Goal: Information Seeking & Learning: Learn about a topic

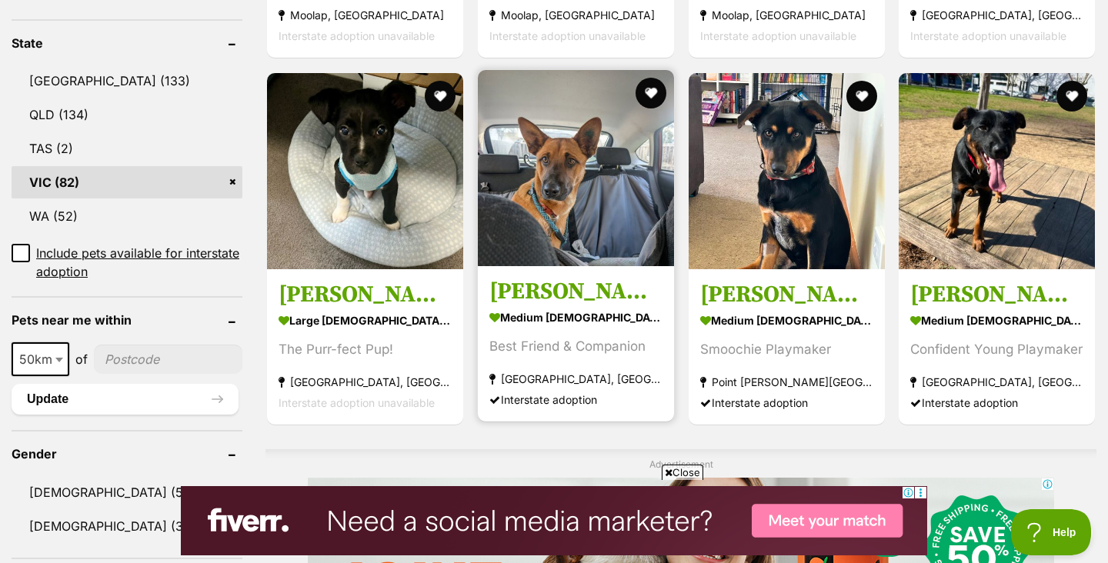
click at [605, 201] on img at bounding box center [576, 168] width 196 height 196
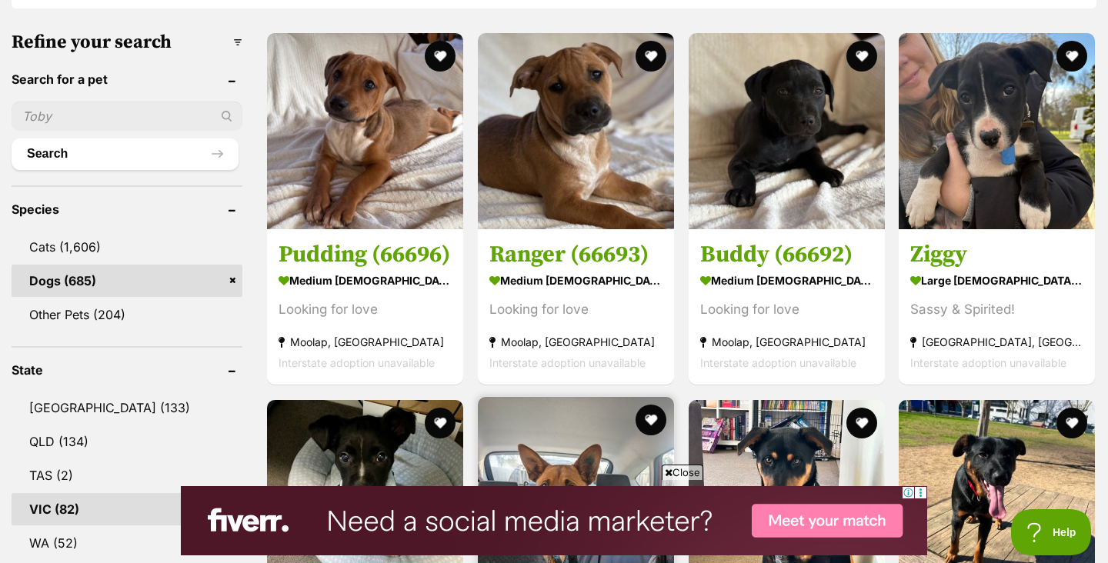
scroll to position [411, 0]
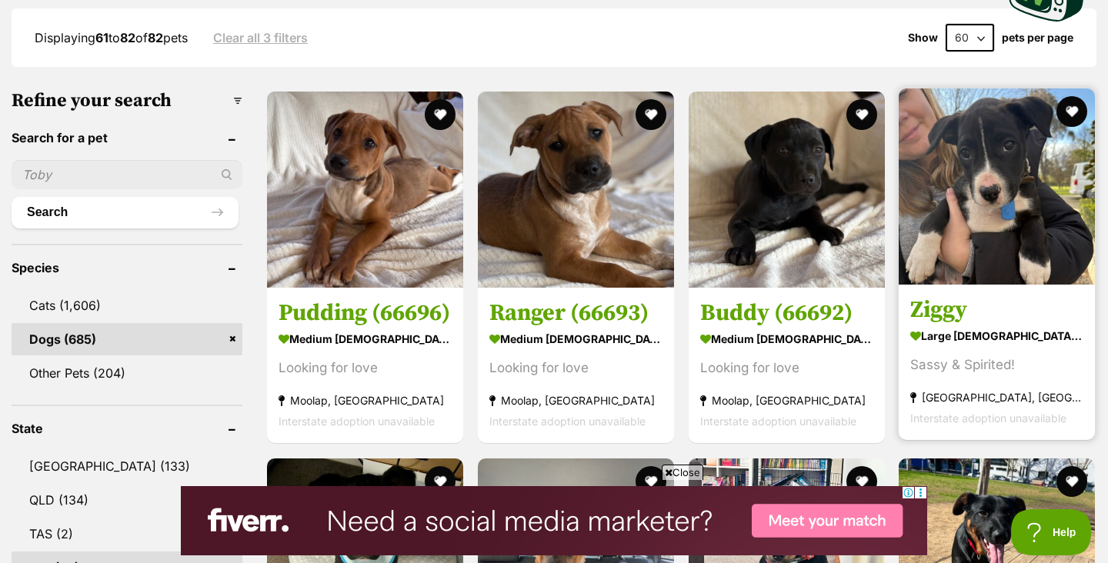
click at [1005, 192] on img at bounding box center [996, 186] width 196 height 196
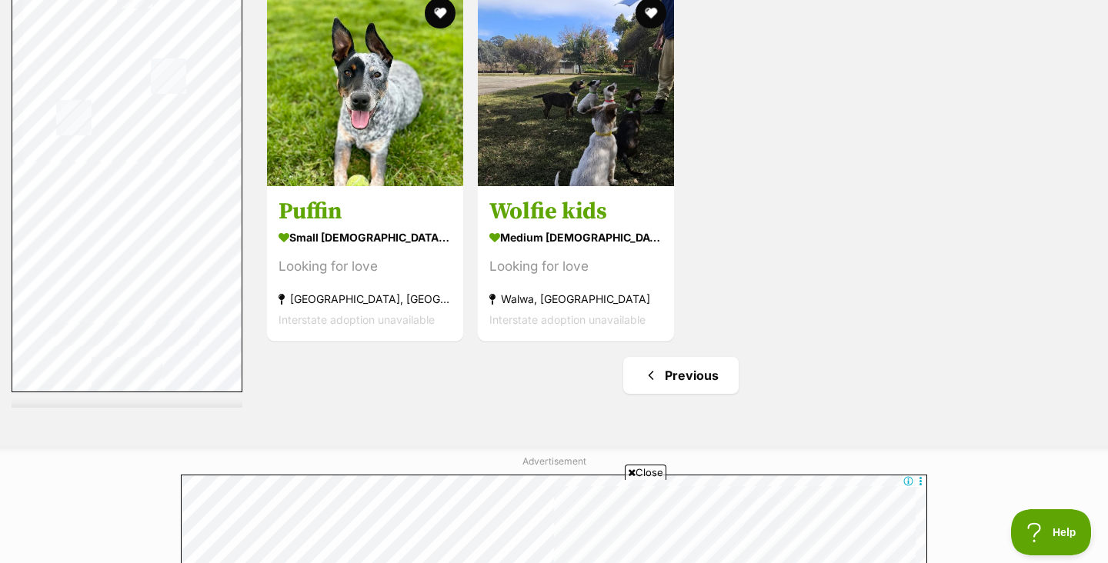
scroll to position [3043, 0]
click at [709, 372] on link "Previous" at bounding box center [680, 374] width 115 height 37
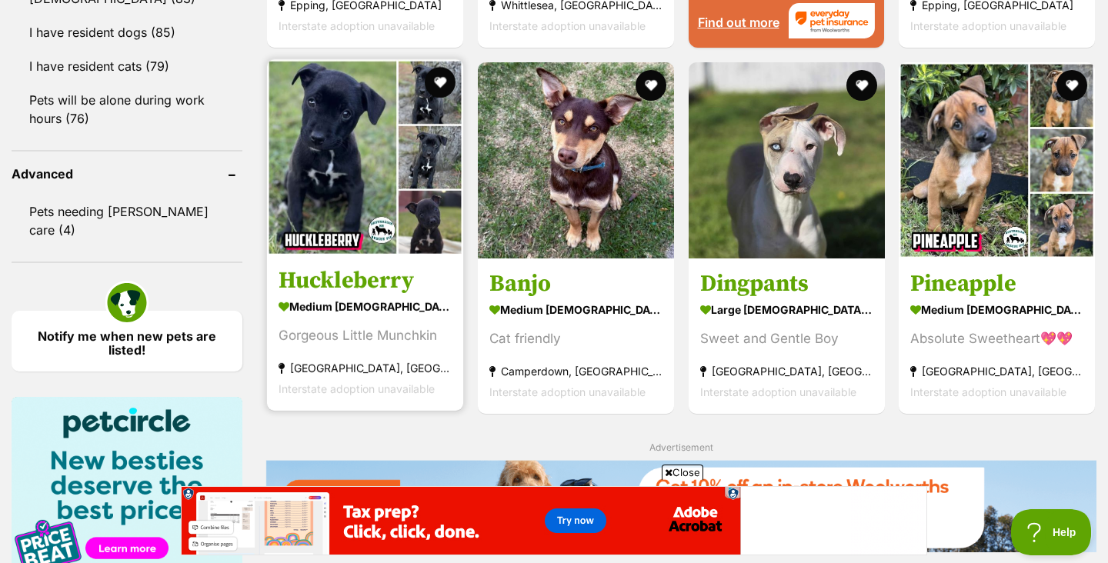
click at [303, 194] on img at bounding box center [365, 157] width 196 height 196
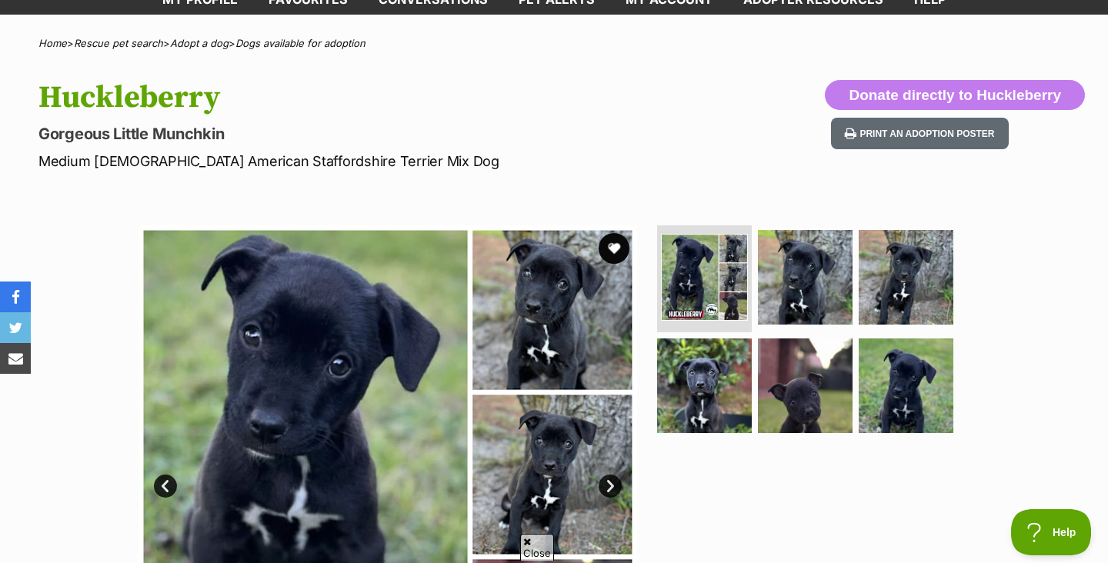
scroll to position [124, 0]
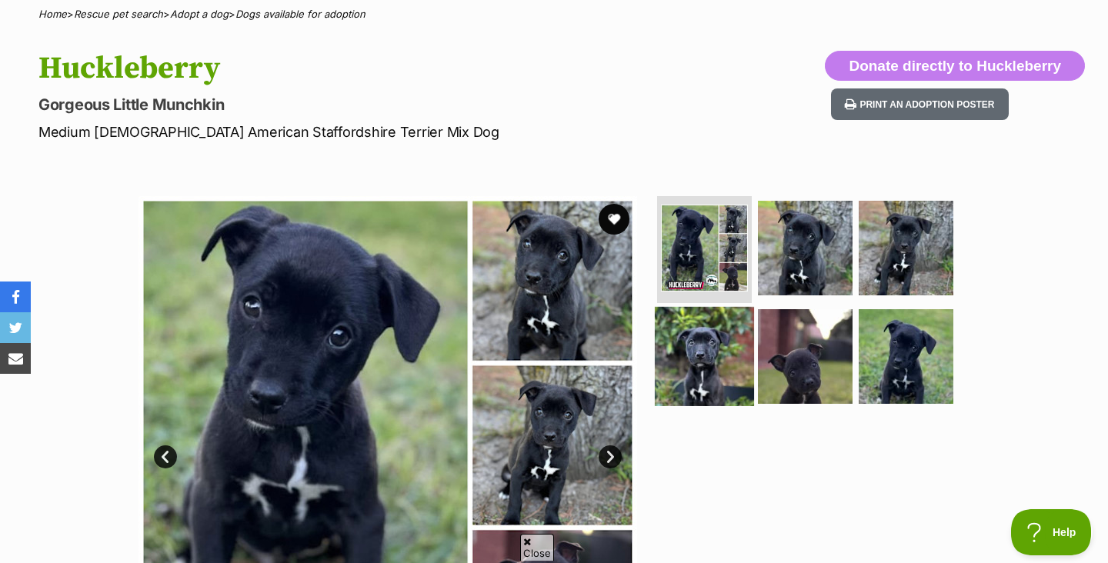
click at [737, 331] on img at bounding box center [704, 356] width 99 height 99
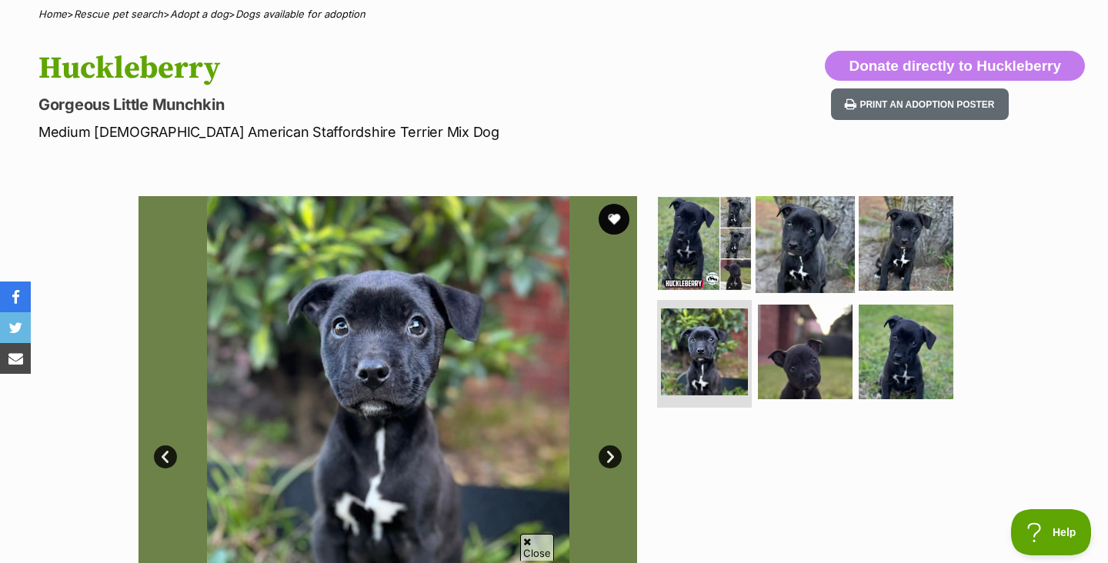
scroll to position [0, 0]
click at [840, 253] on img at bounding box center [804, 242] width 99 height 99
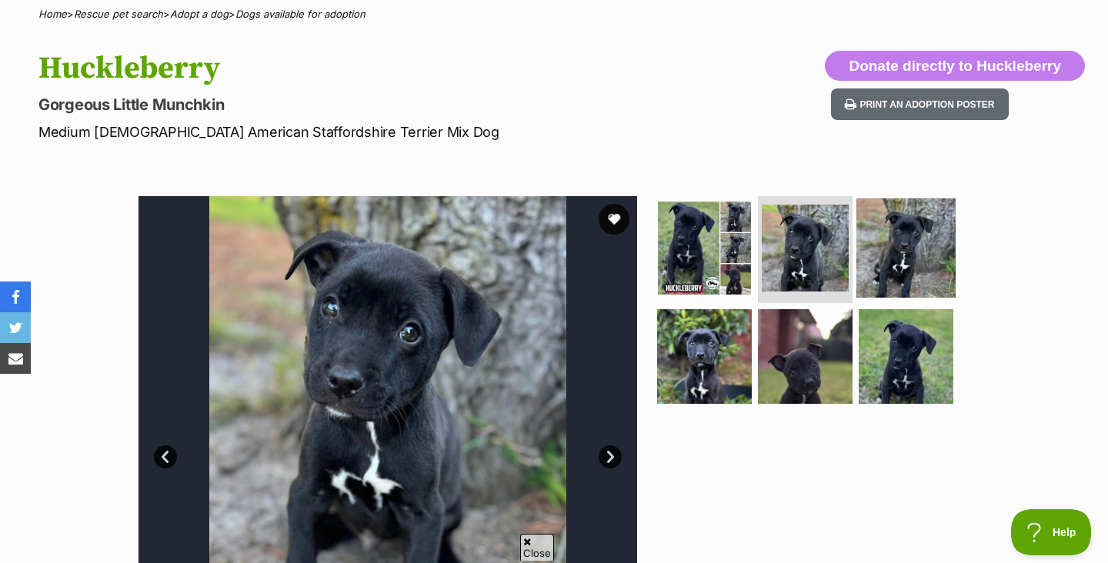
click at [899, 254] on img at bounding box center [905, 247] width 99 height 99
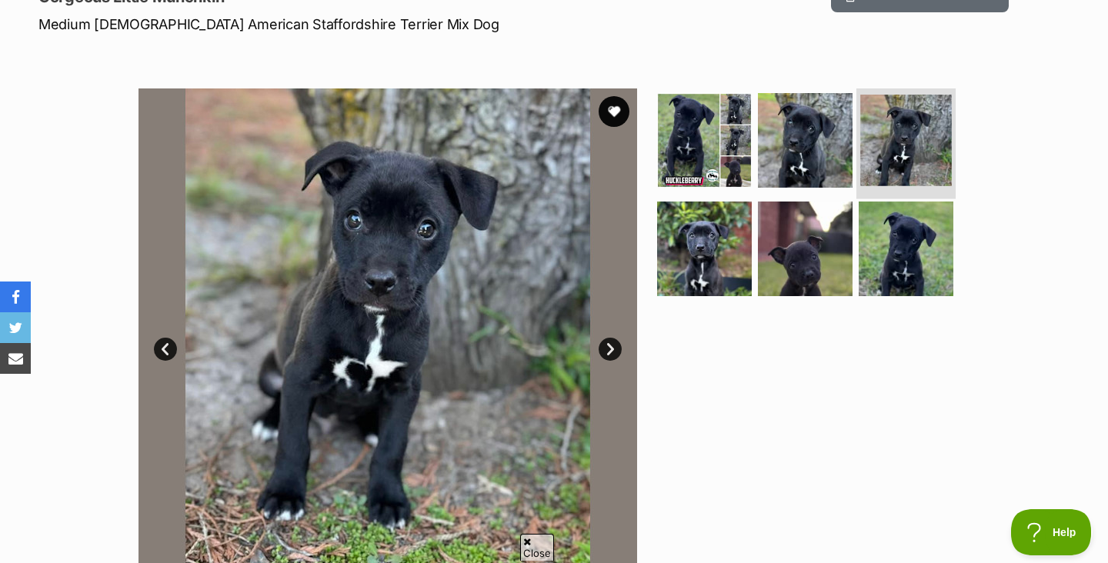
scroll to position [232, 0]
click at [899, 254] on img at bounding box center [905, 249] width 95 height 95
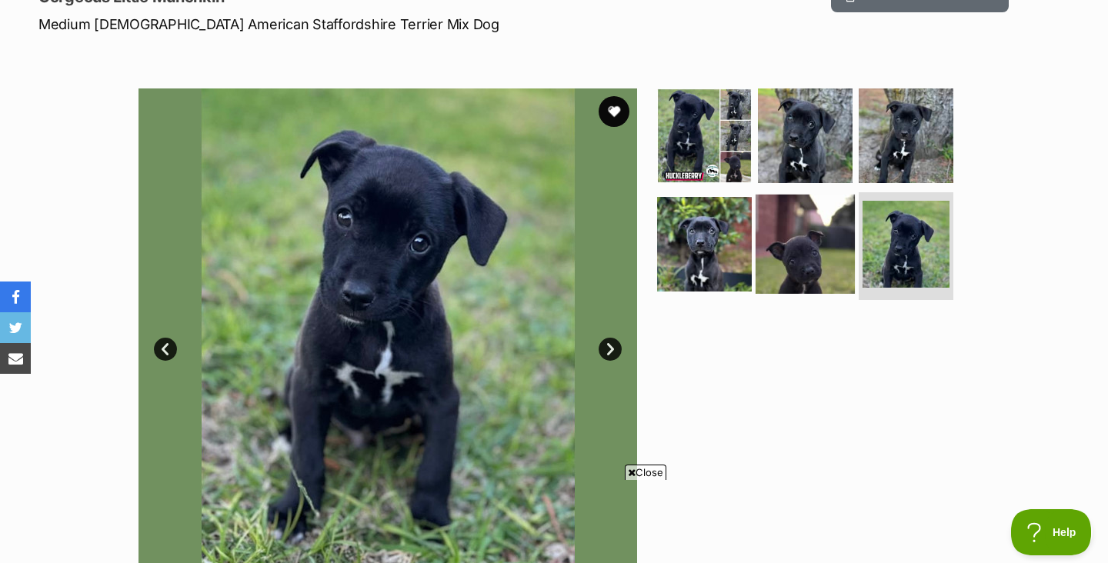
click at [804, 243] on img at bounding box center [804, 244] width 99 height 99
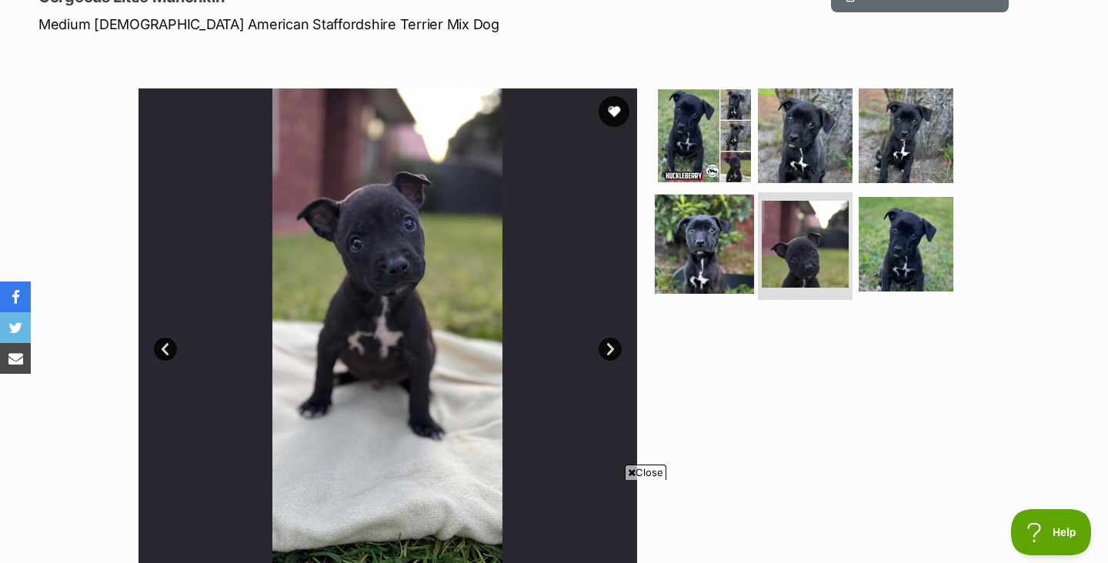
click at [727, 231] on img at bounding box center [704, 244] width 99 height 99
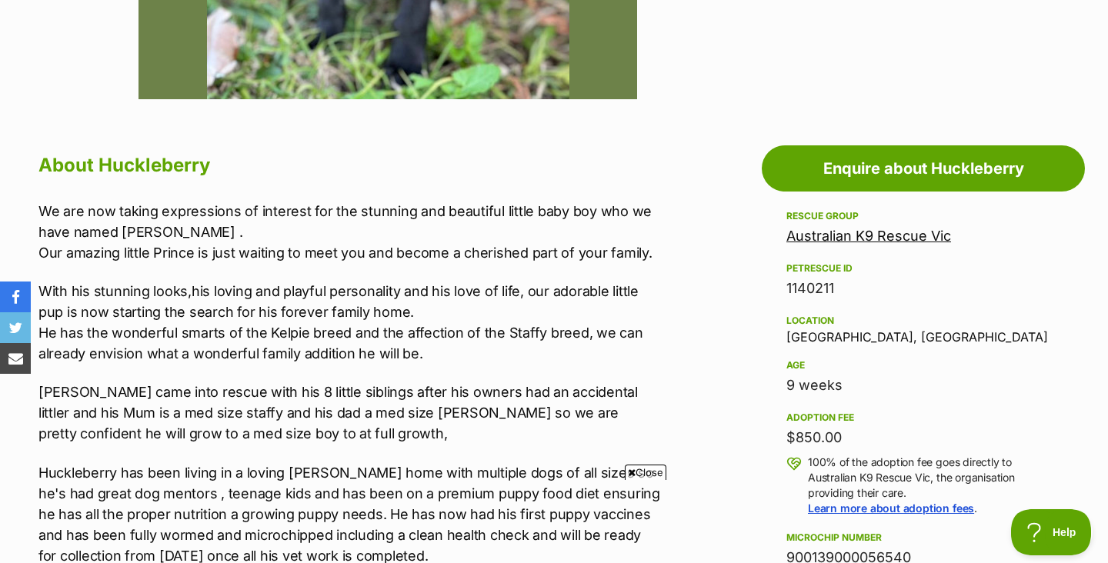
scroll to position [783, 0]
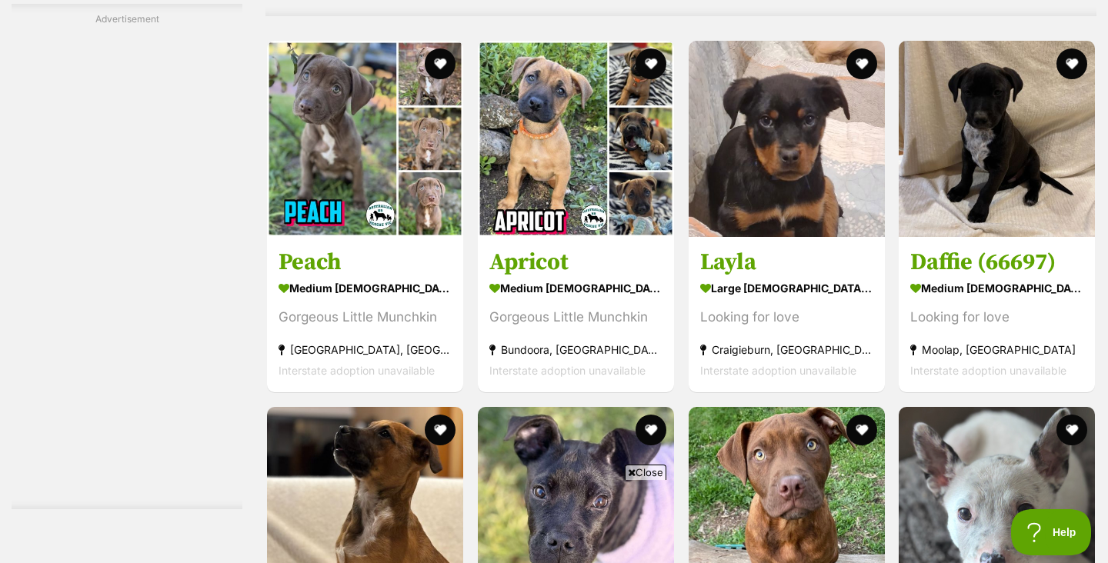
scroll to position [3007, 0]
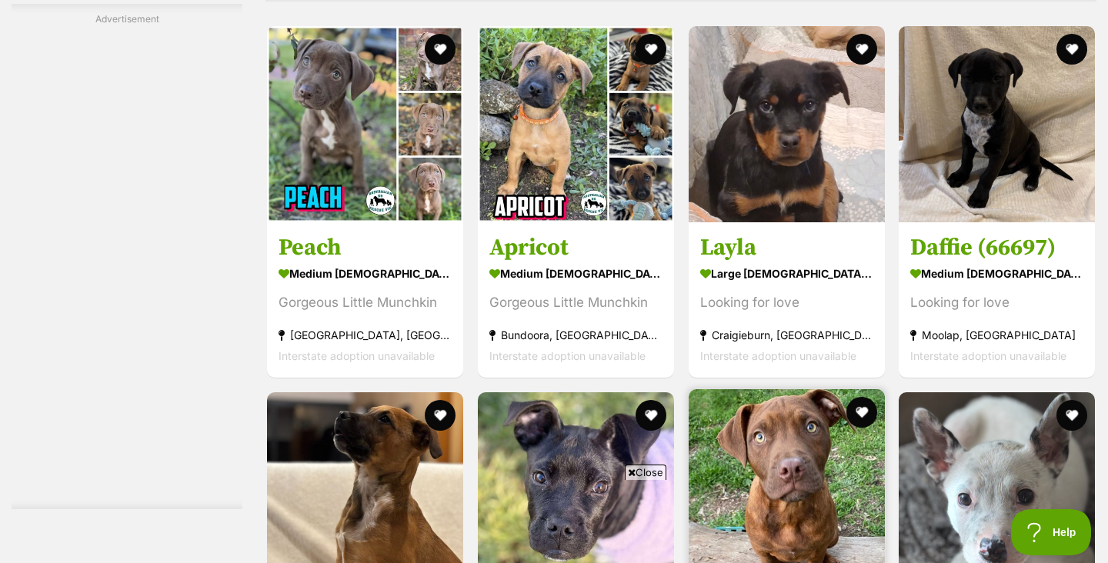
click at [792, 389] on img at bounding box center [786, 487] width 196 height 196
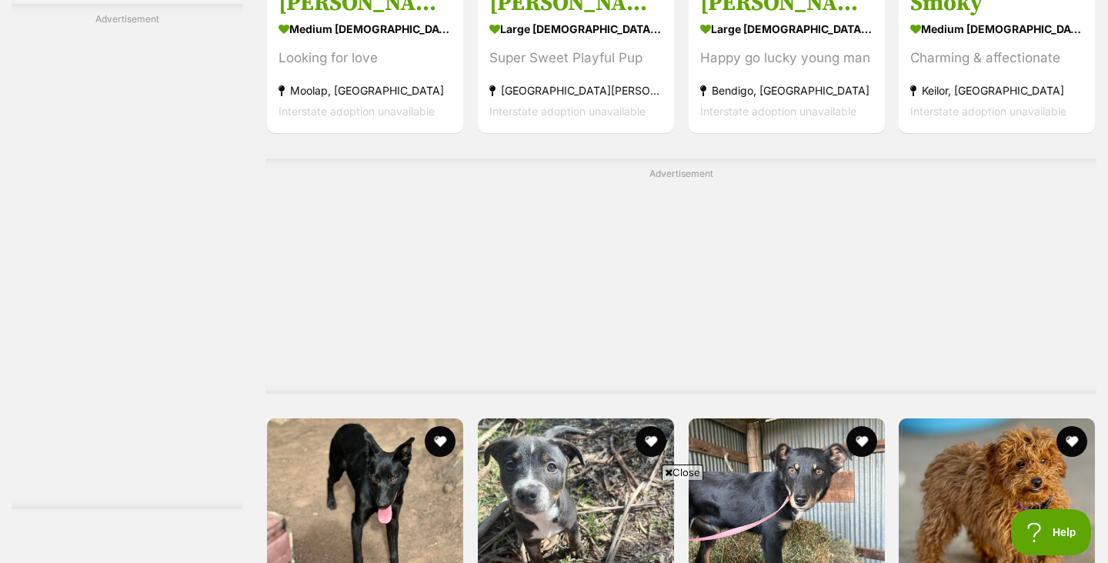
scroll to position [3686, 0]
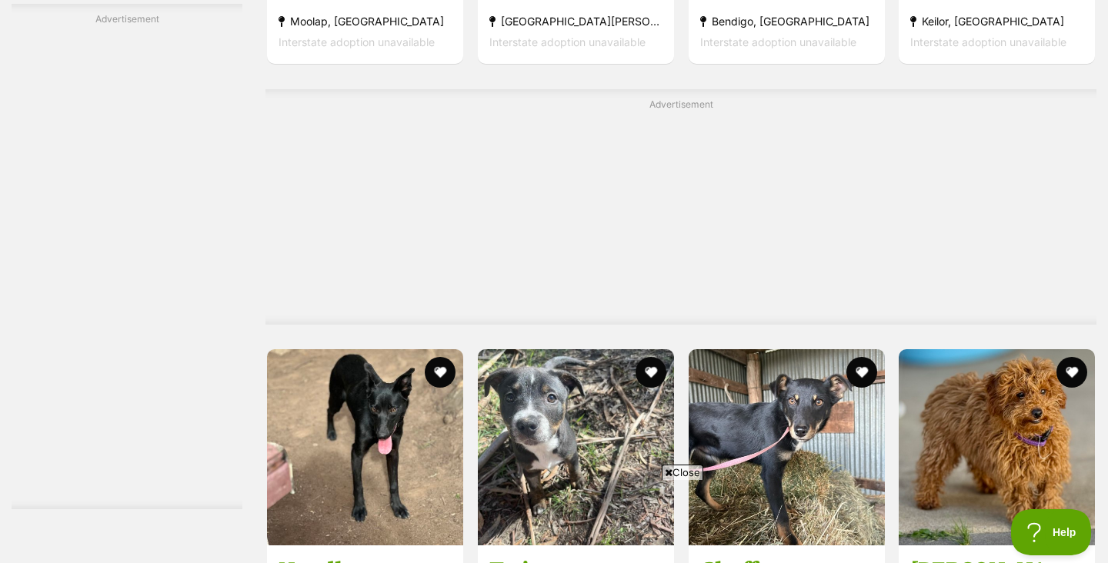
click at [687, 465] on span "Close" at bounding box center [682, 472] width 42 height 15
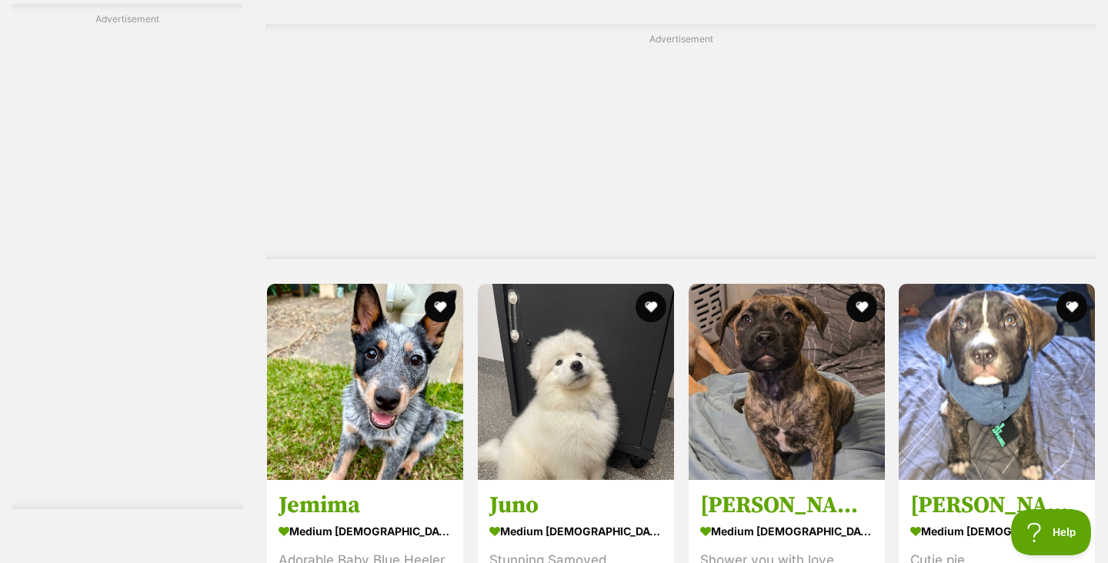
scroll to position [4424, 0]
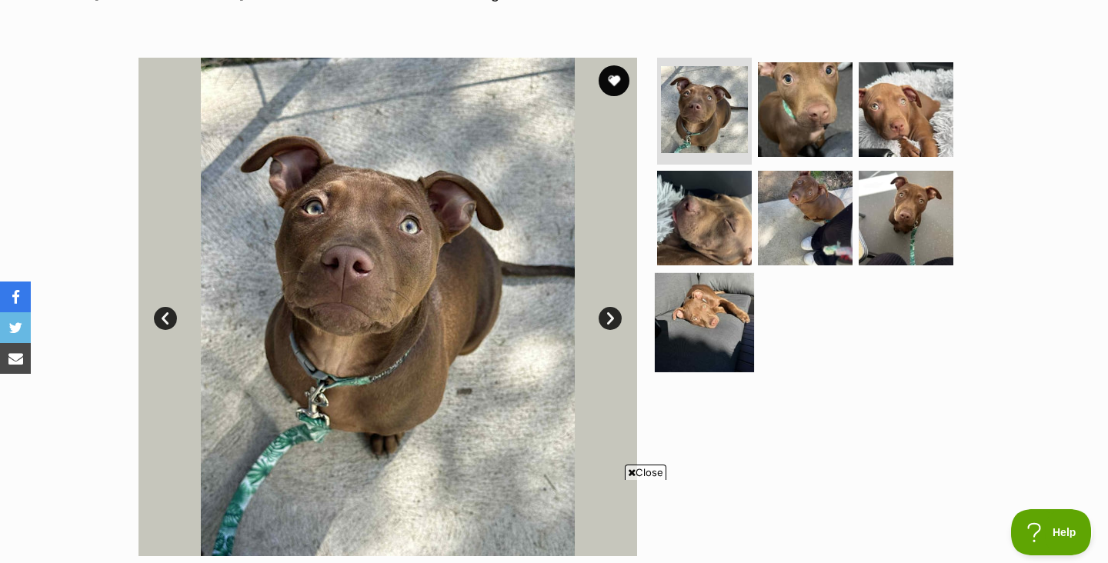
scroll to position [244, 0]
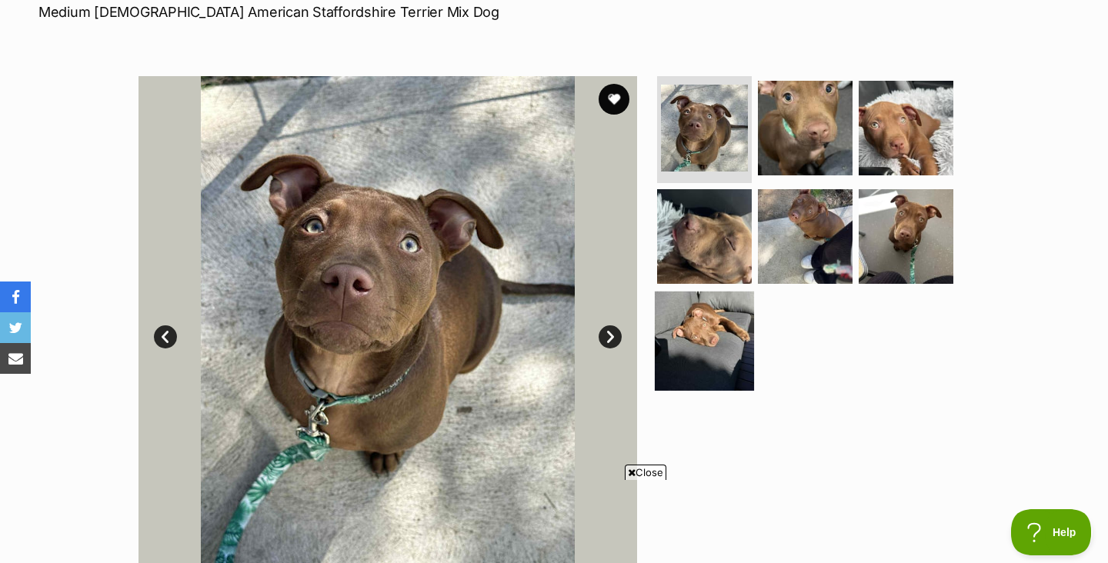
click at [728, 312] on img at bounding box center [704, 341] width 99 height 99
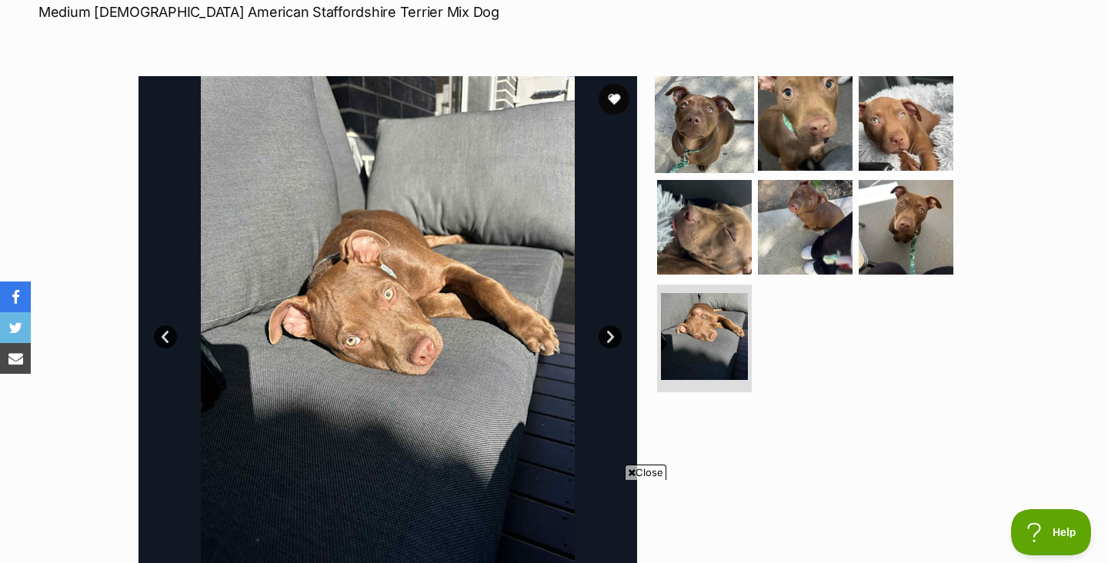
scroll to position [0, 0]
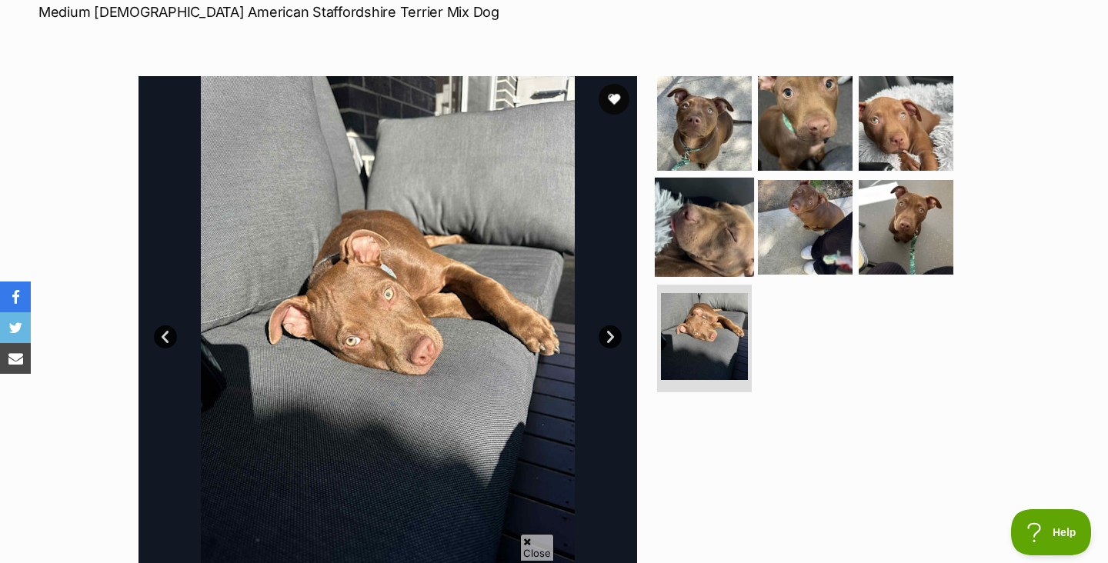
click at [735, 255] on img at bounding box center [704, 227] width 99 height 99
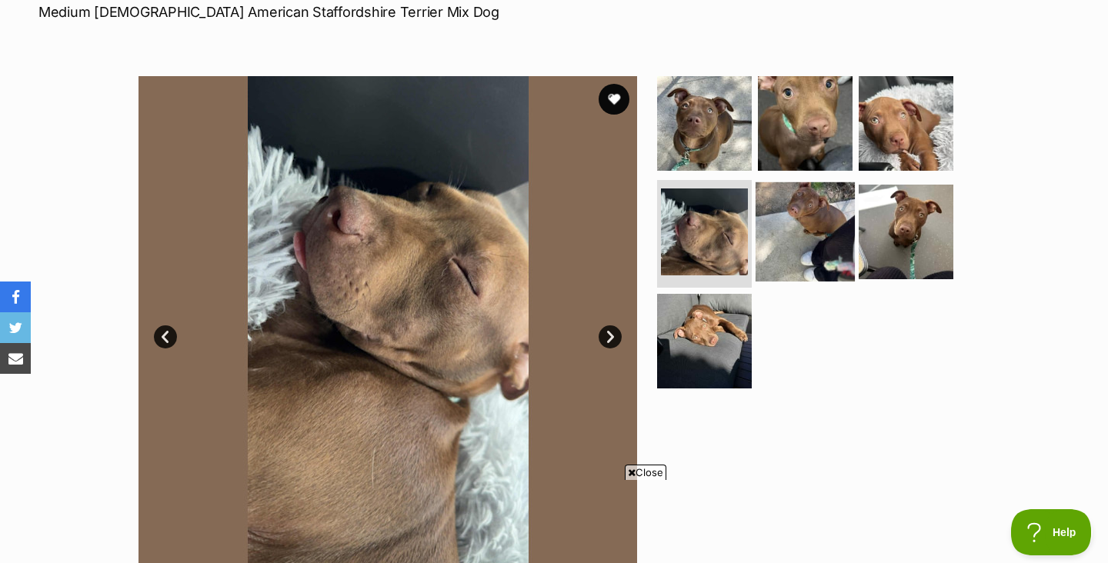
click at [801, 240] on img at bounding box center [804, 231] width 99 height 99
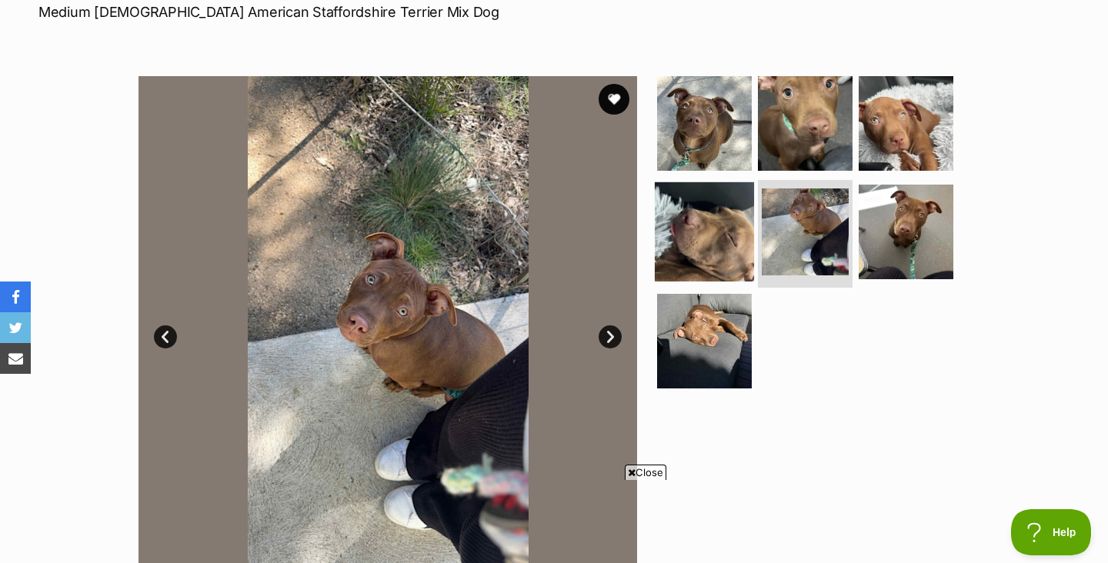
click at [694, 231] on img at bounding box center [704, 231] width 99 height 99
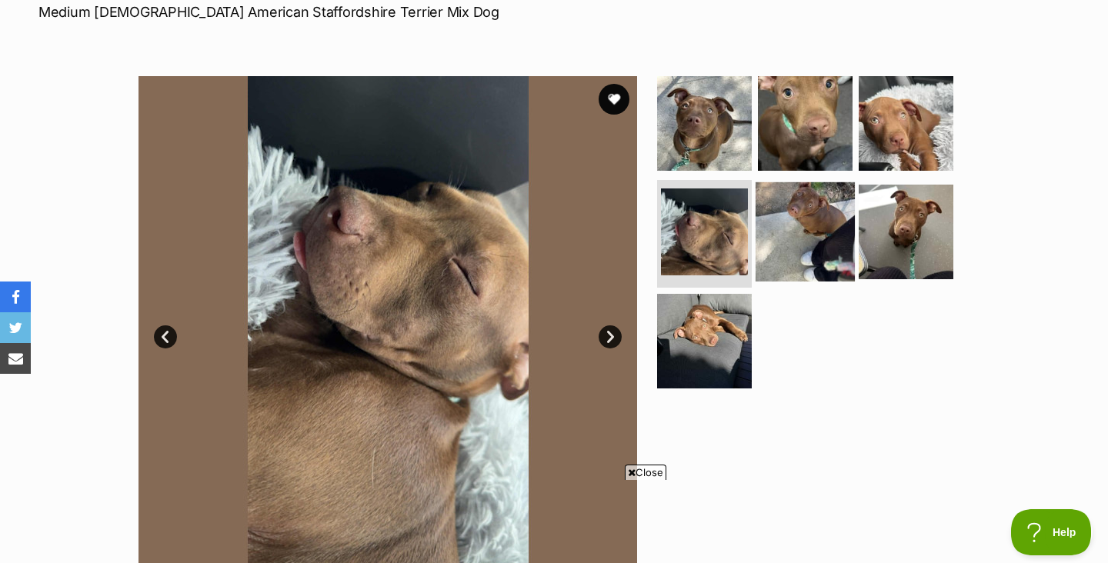
click at [788, 224] on img at bounding box center [804, 231] width 99 height 99
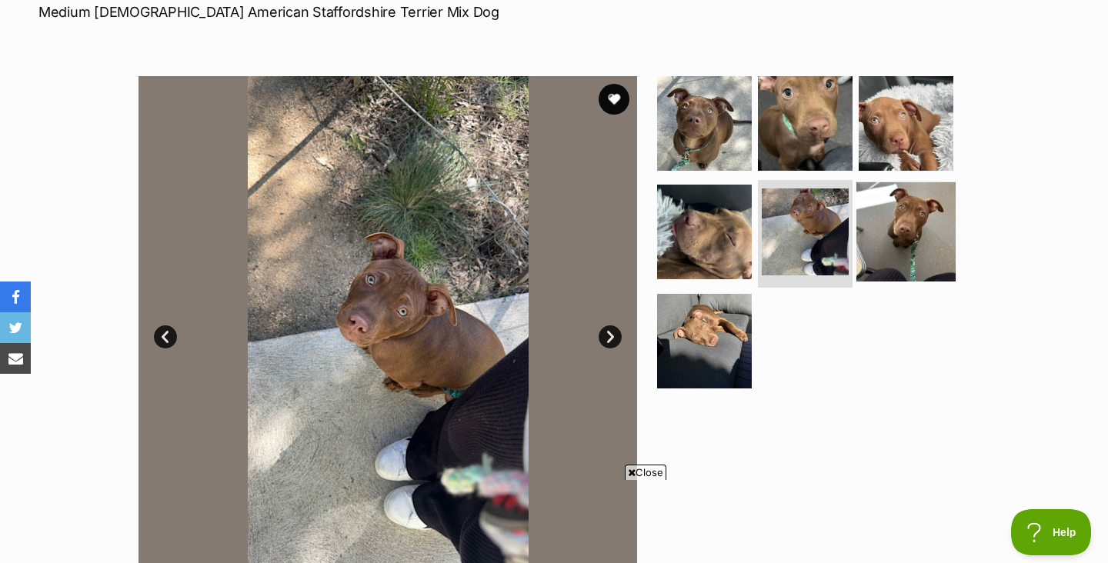
click at [895, 230] on img at bounding box center [905, 231] width 99 height 99
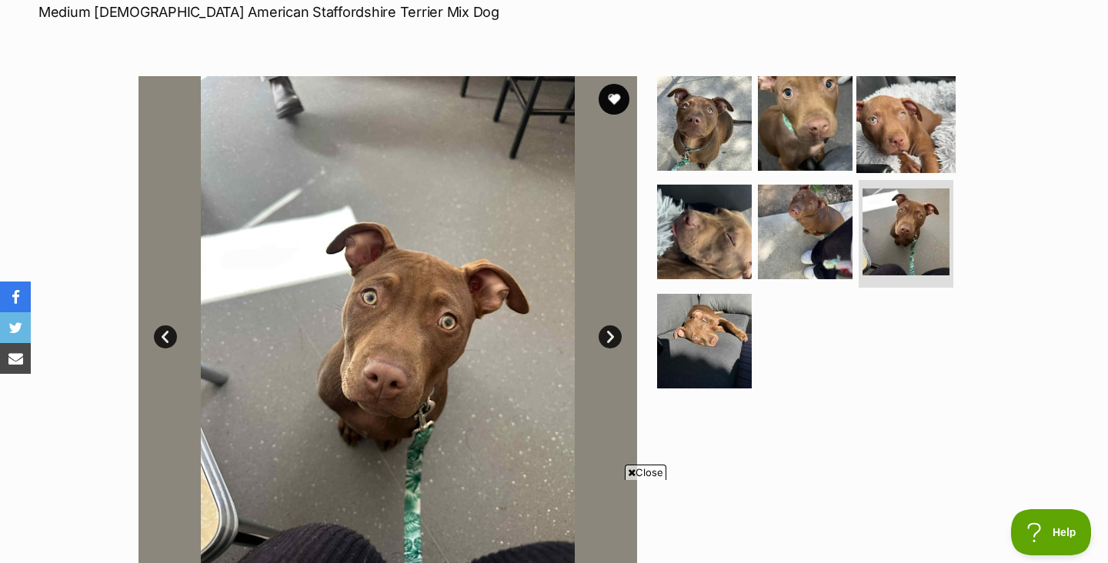
click at [915, 103] on img at bounding box center [905, 122] width 99 height 99
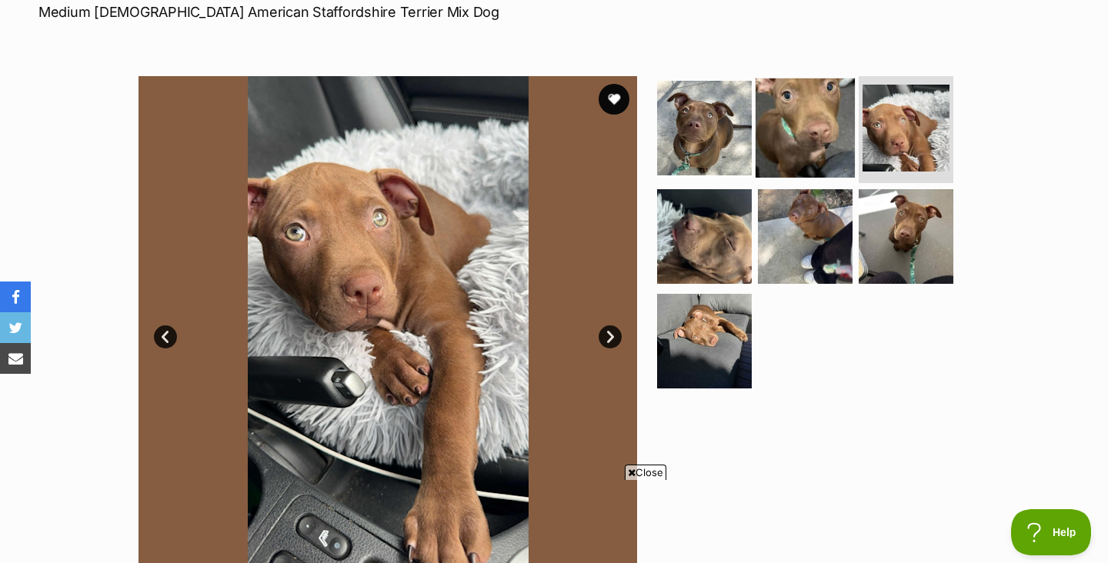
click at [804, 126] on img at bounding box center [804, 127] width 99 height 99
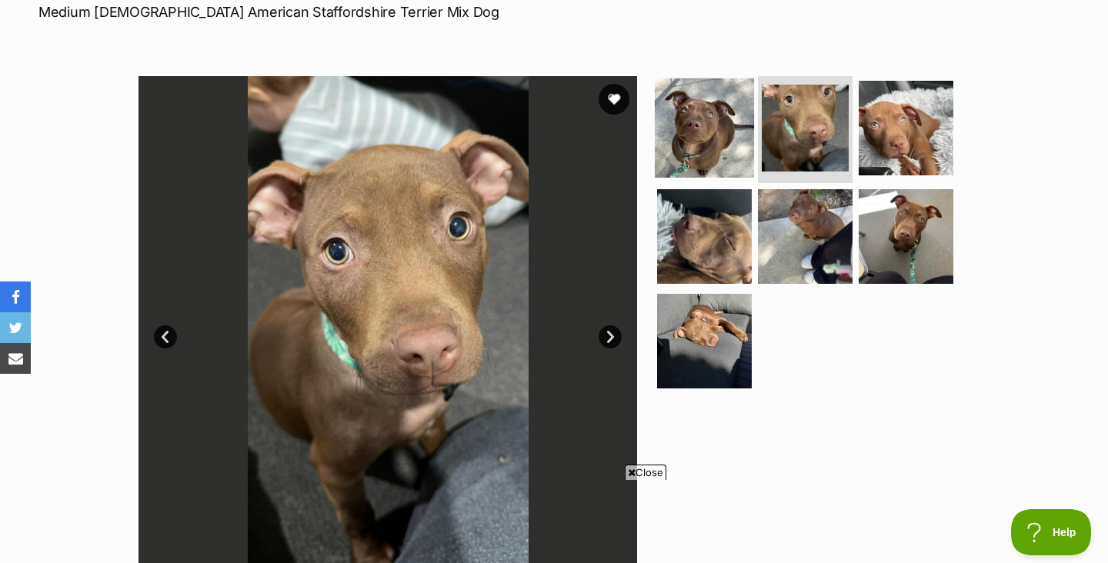
click at [717, 138] on img at bounding box center [704, 127] width 99 height 99
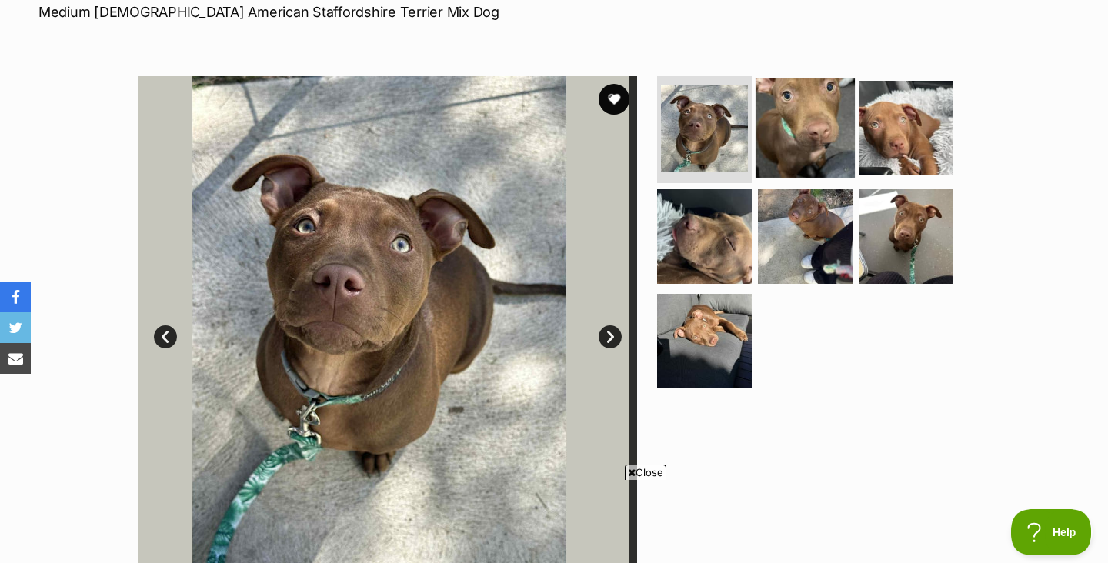
click at [791, 131] on img at bounding box center [804, 127] width 99 height 99
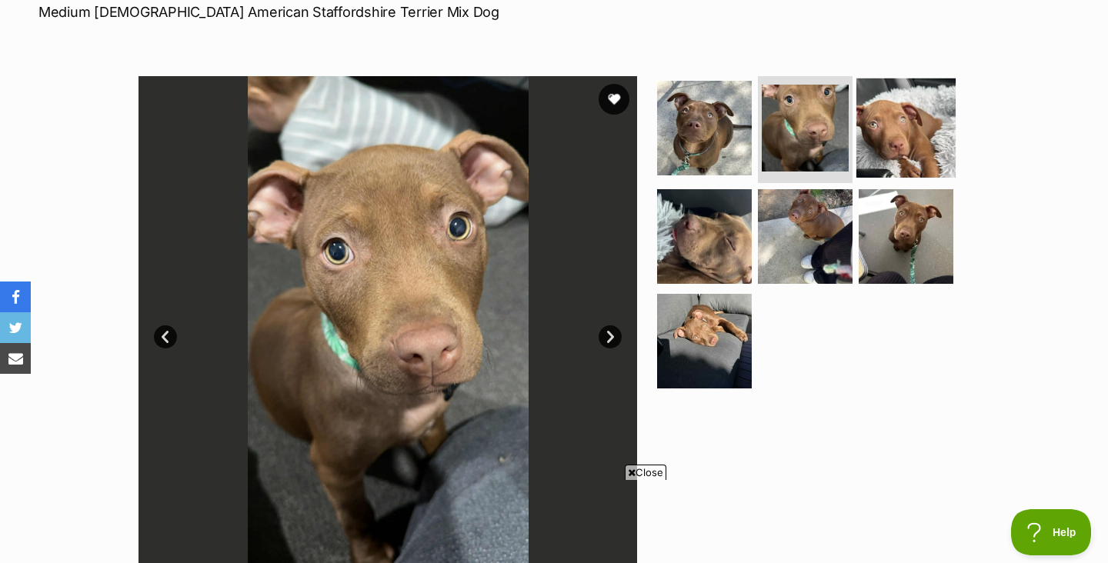
click at [894, 121] on img at bounding box center [905, 127] width 99 height 99
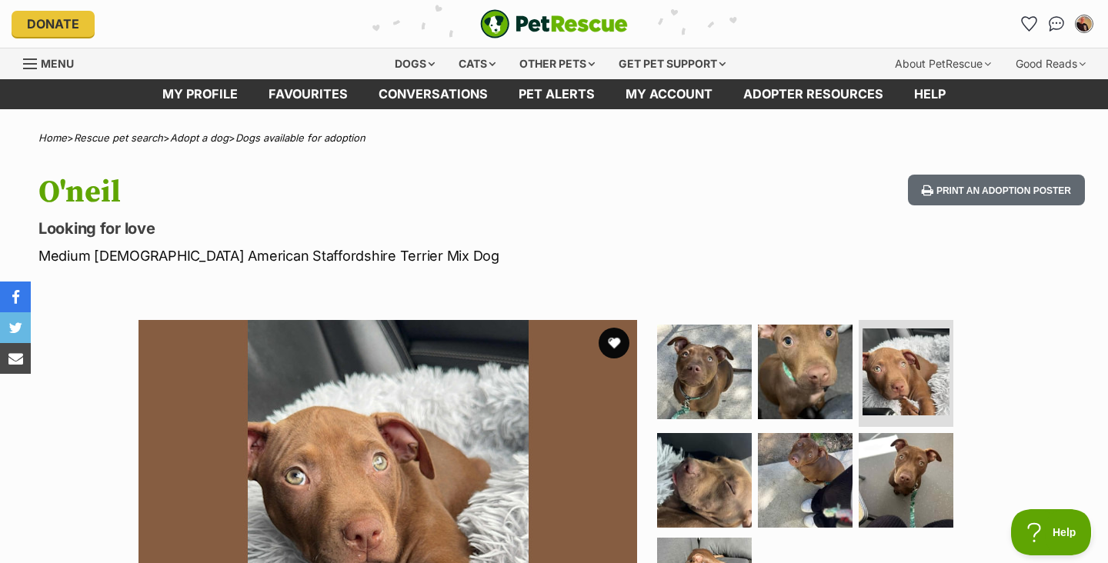
click at [661, 0] on div "Donate PetRescue home My account David Avery Edit profile Log out Pet alerts Pe…" at bounding box center [554, 24] width 1084 height 48
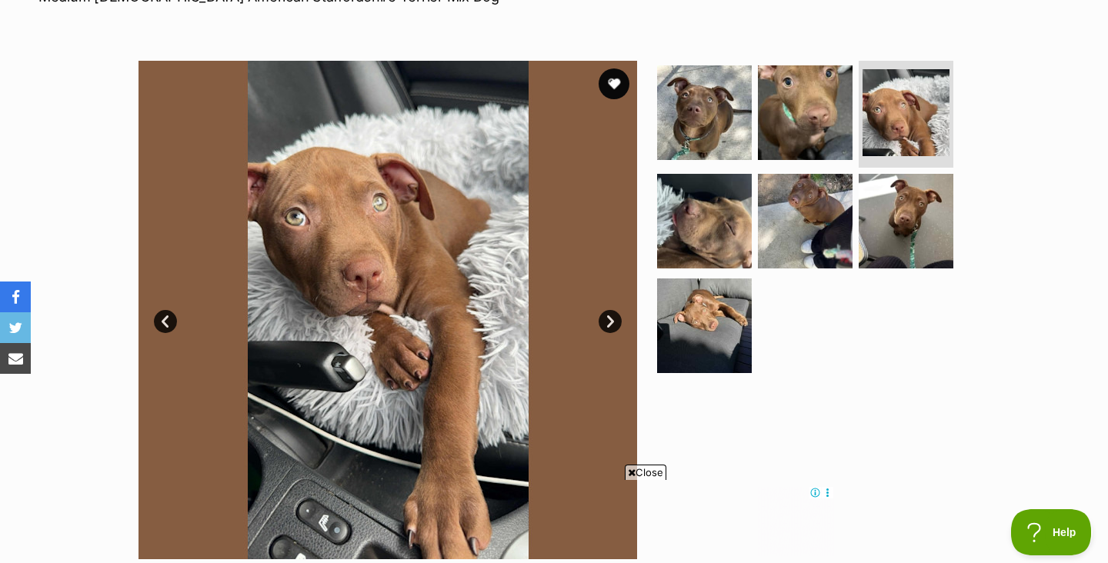
click at [615, 321] on link "Next" at bounding box center [609, 321] width 23 height 23
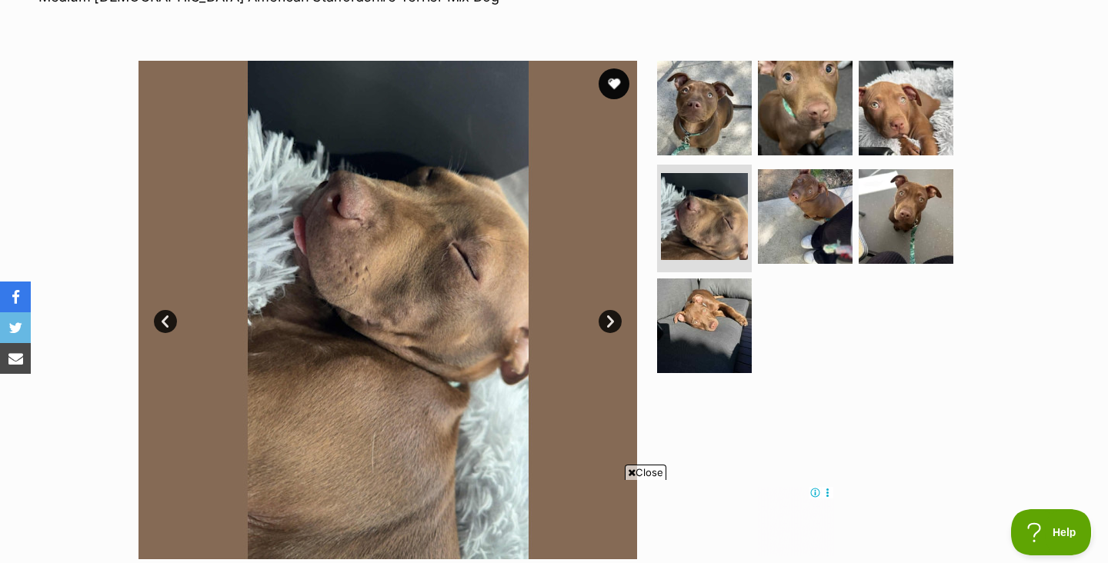
click at [615, 321] on link "Next" at bounding box center [609, 321] width 23 height 23
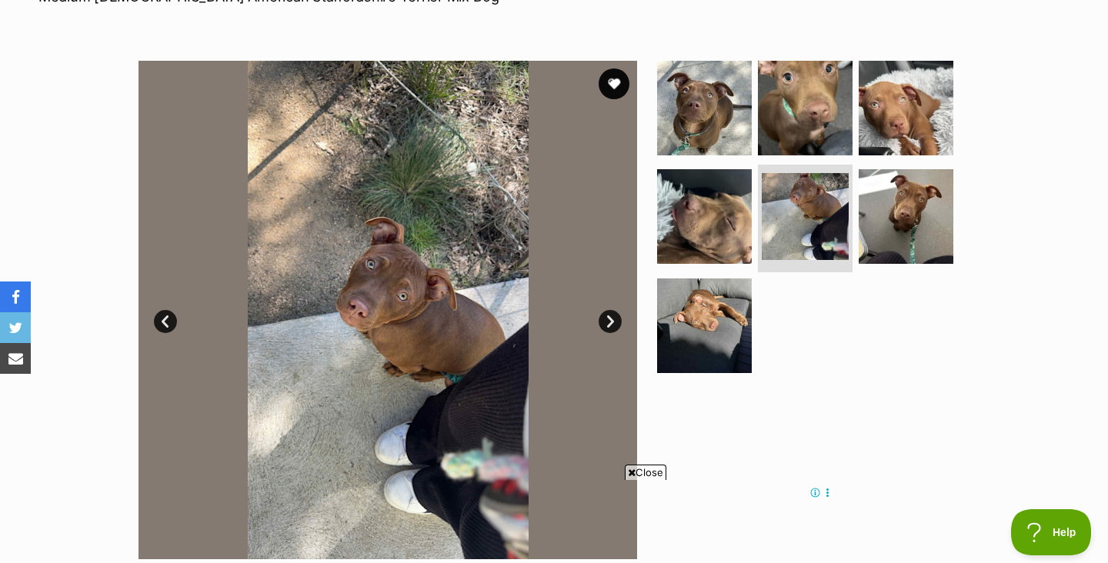
click at [615, 321] on link "Next" at bounding box center [609, 321] width 23 height 23
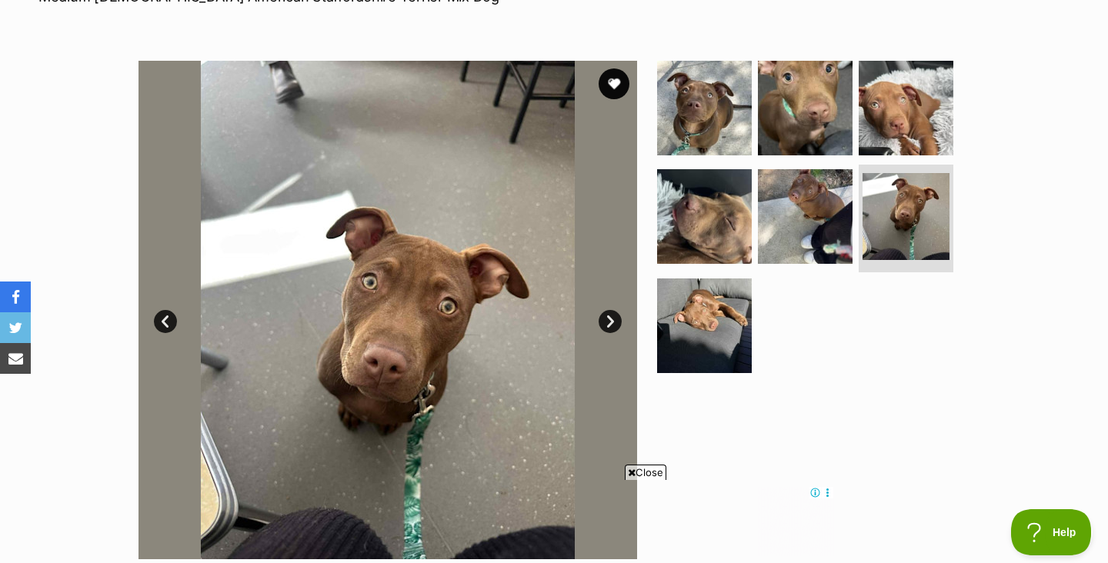
click at [656, 470] on span "Close" at bounding box center [646, 472] width 42 height 15
click at [612, 322] on link "Next" at bounding box center [609, 321] width 23 height 23
